Goal: Information Seeking & Learning: Understand process/instructions

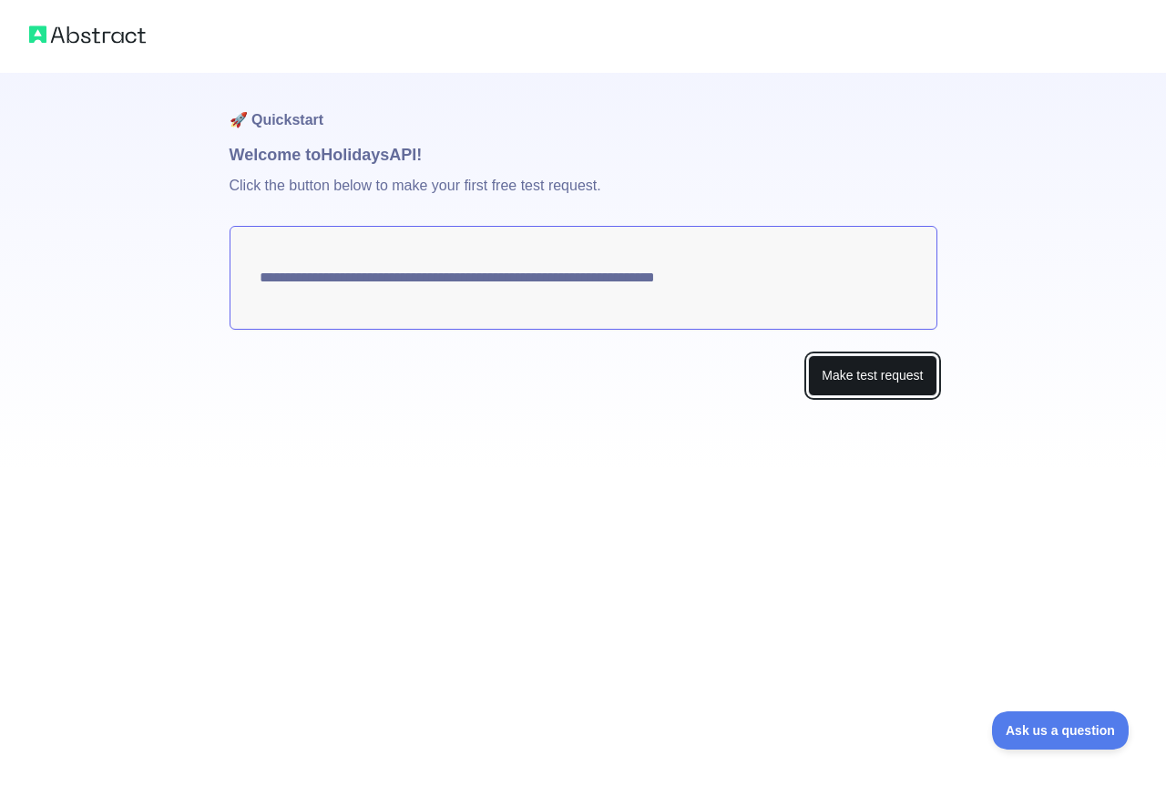
click at [862, 371] on button "Make test request" at bounding box center [872, 375] width 128 height 41
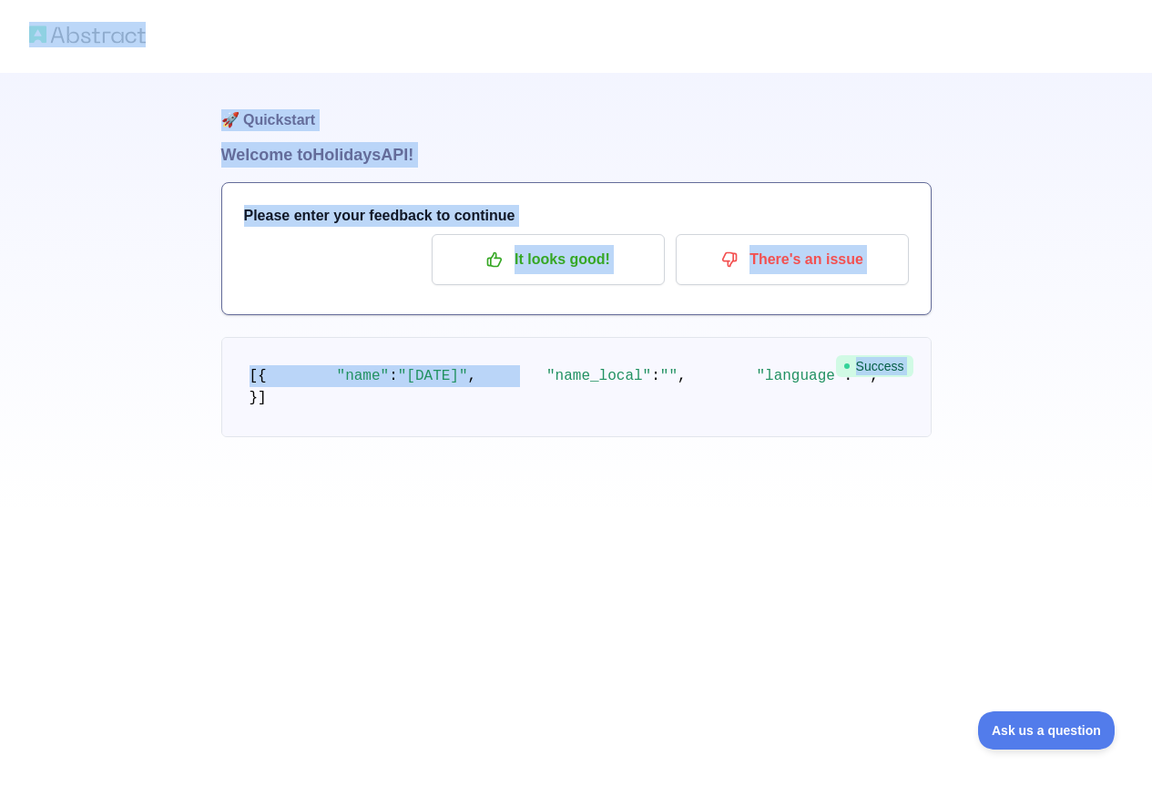
drag, startPoint x: 291, startPoint y: 443, endPoint x: 679, endPoint y: 5, distance: 585.2
click at [679, 5] on div "🚀 Quickstart Welcome to Holidays API! Please enter your feedback to continue It…" at bounding box center [576, 393] width 1152 height 786
click at [631, 120] on h1 "🚀 Quickstart" at bounding box center [576, 107] width 710 height 69
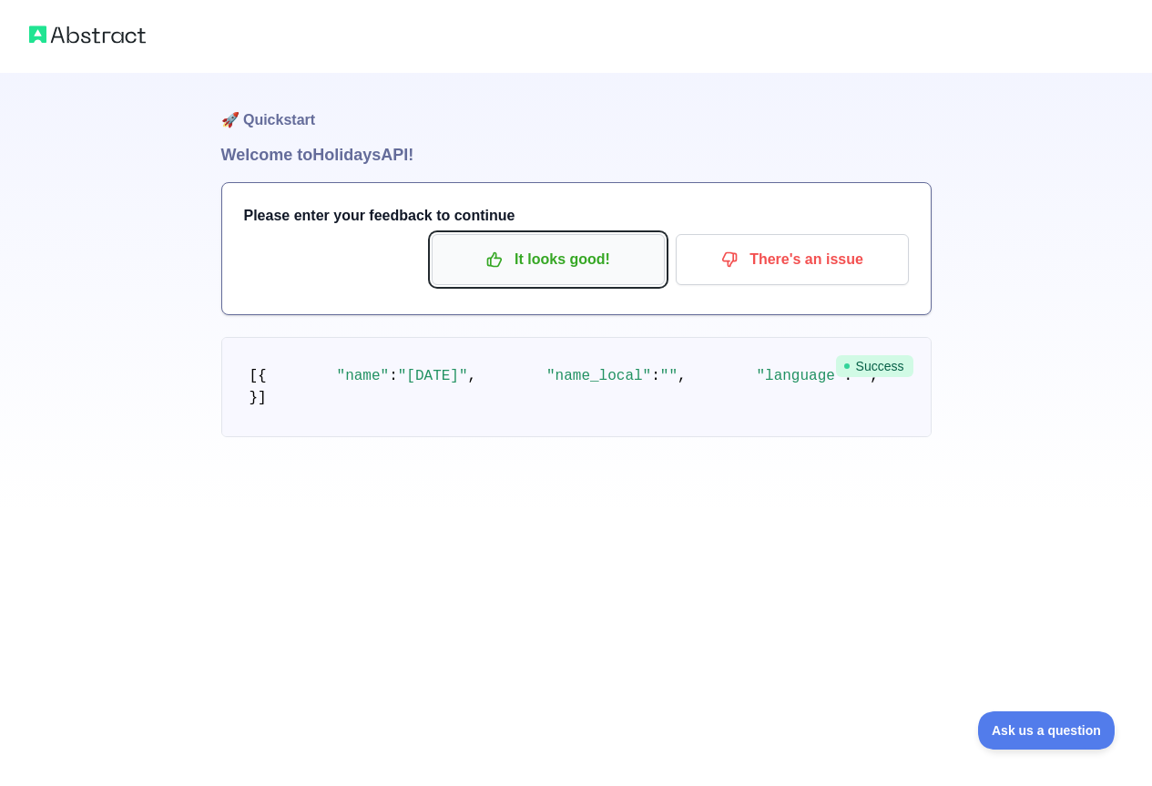
click at [626, 272] on p "It looks good!" at bounding box center [548, 259] width 206 height 31
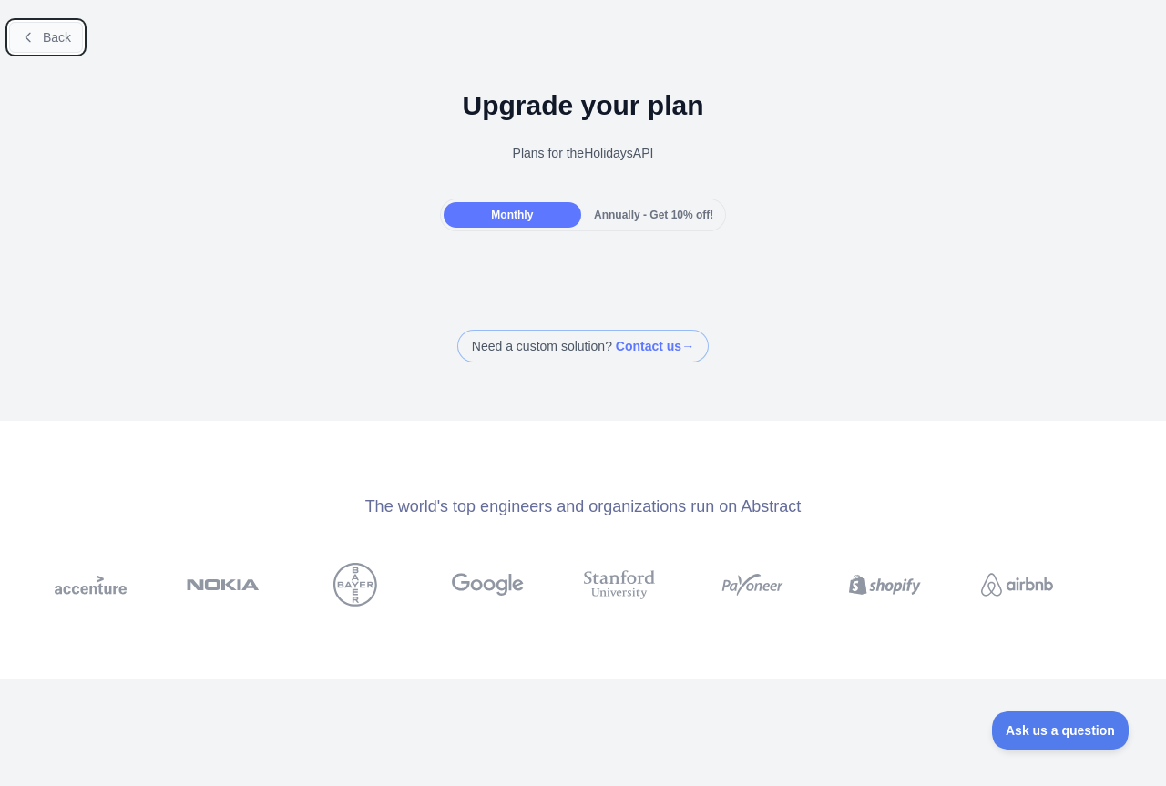
click at [64, 37] on span "Back" at bounding box center [57, 37] width 28 height 15
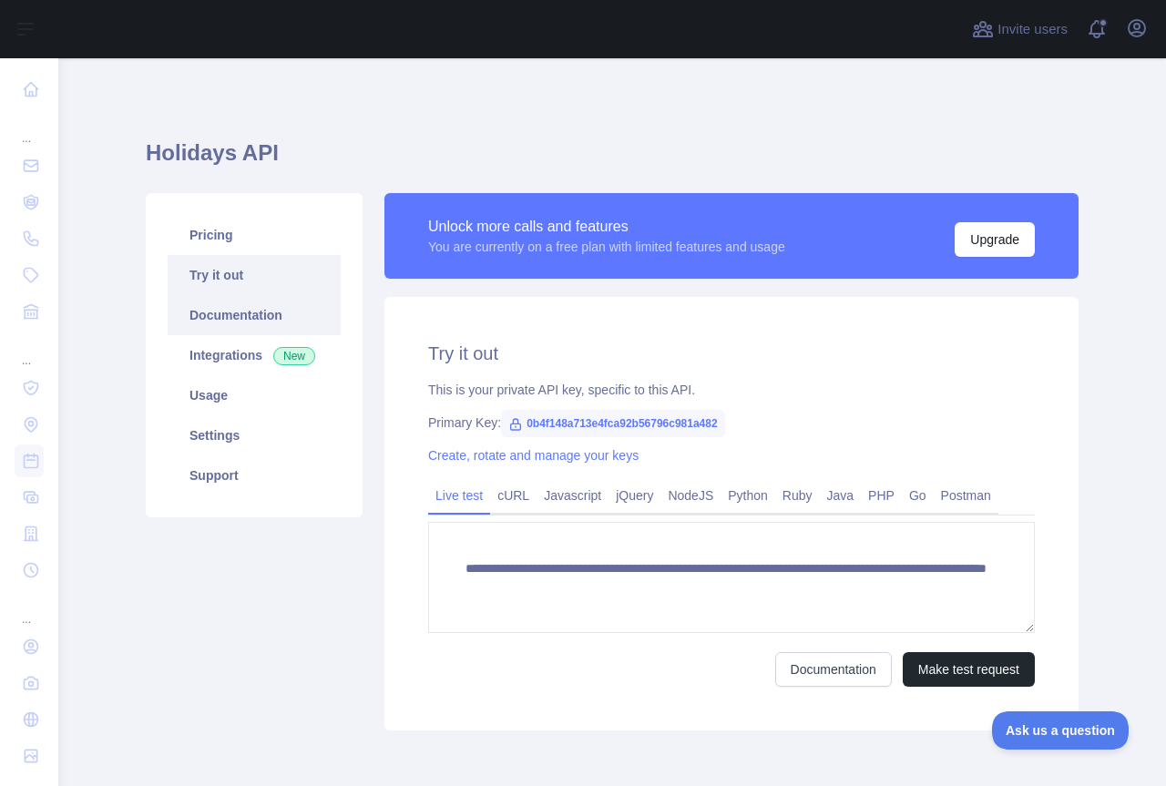
click at [256, 301] on link "Documentation" at bounding box center [254, 315] width 173 height 40
